Goal: Task Accomplishment & Management: Use online tool/utility

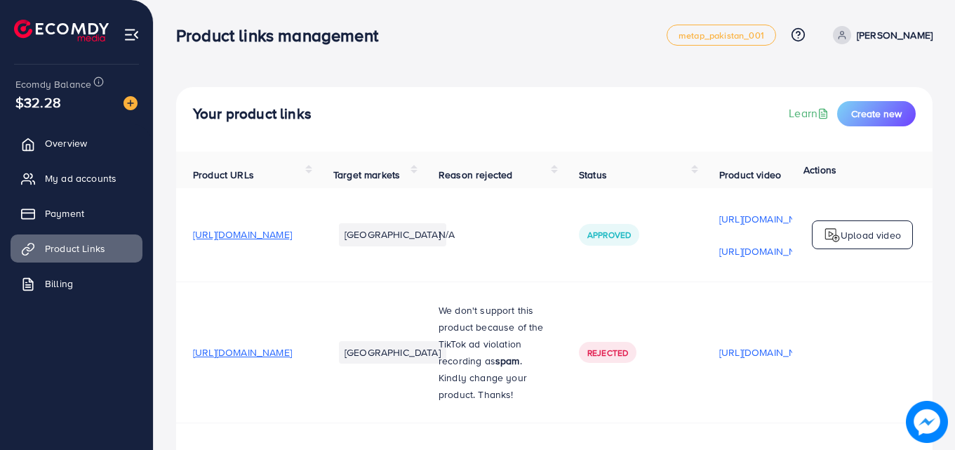
scroll to position [0, 355]
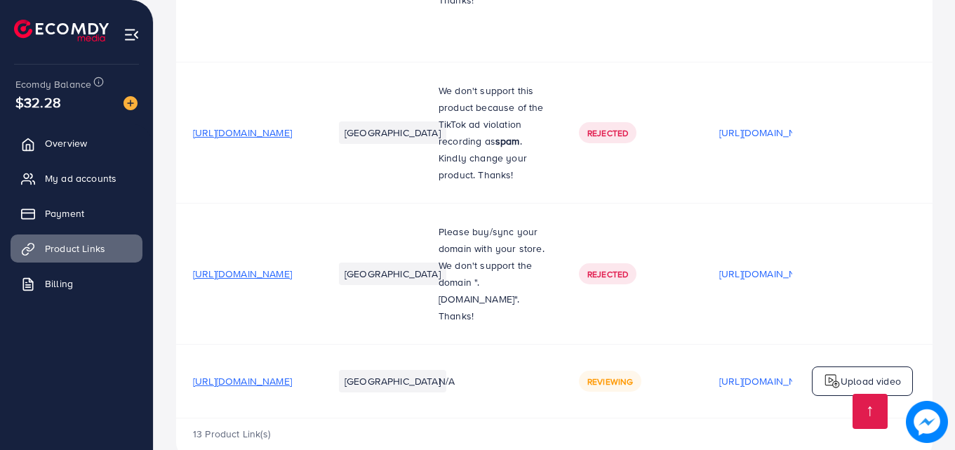
scroll to position [1263, 0]
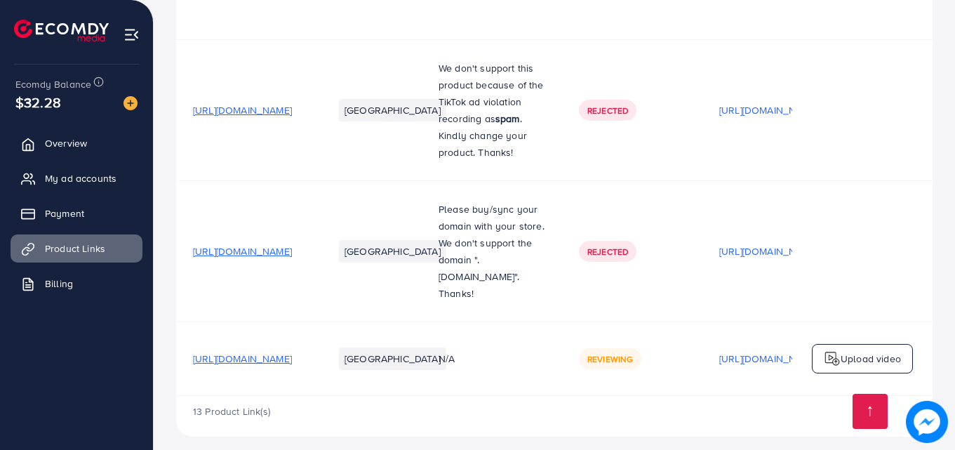
click at [531, 380] on td "N/A" at bounding box center [492, 358] width 140 height 74
drag, startPoint x: 554, startPoint y: 382, endPoint x: 533, endPoint y: 382, distance: 21.1
click at [550, 382] on td "N/A" at bounding box center [492, 358] width 140 height 74
drag, startPoint x: 531, startPoint y: 382, endPoint x: 548, endPoint y: 383, distance: 17.6
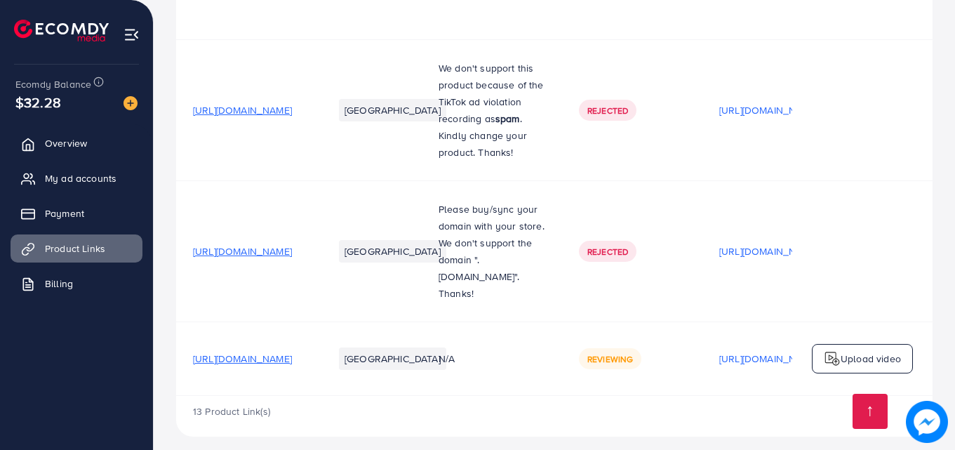
click at [512, 396] on div "13 Product Link(s)" at bounding box center [554, 416] width 757 height 41
click at [292, 352] on span "[URL][DOMAIN_NAME]" at bounding box center [242, 359] width 99 height 14
drag, startPoint x: 432, startPoint y: 387, endPoint x: 446, endPoint y: 387, distance: 14.0
drag, startPoint x: 446, startPoint y: 387, endPoint x: 488, endPoint y: 385, distance: 42.2
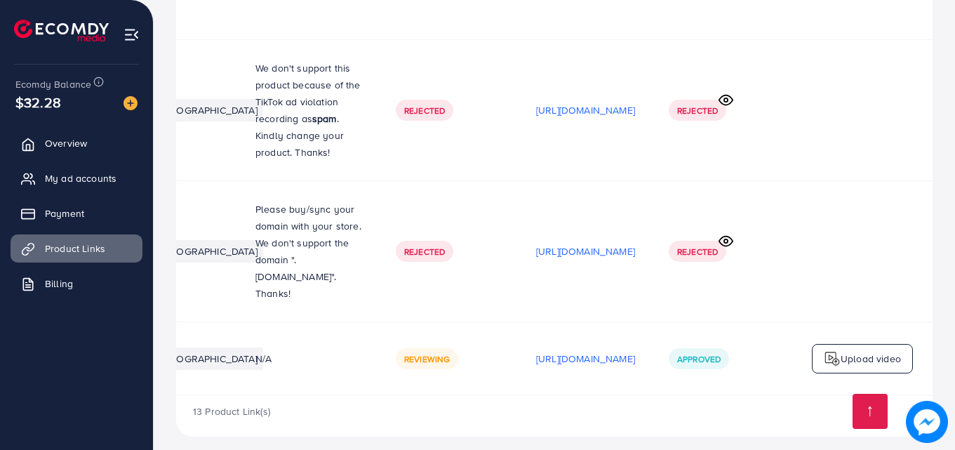
scroll to position [0, 355]
click at [670, 418] on div "13 Product Link(s)" at bounding box center [554, 416] width 757 height 41
